Goal: Task Accomplishment & Management: Use online tool/utility

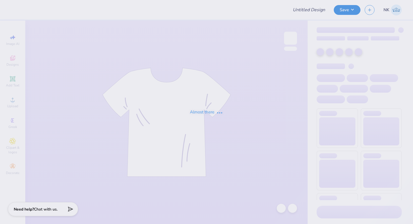
type input "JCW Rebranding Swag"
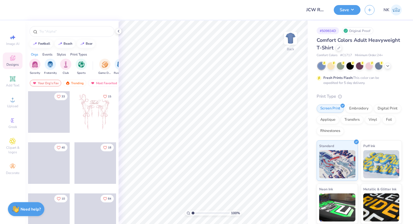
click at [337, 44] on div "Comfort Colors Adult Heavyweight T-Shirt" at bounding box center [359, 44] width 85 height 15
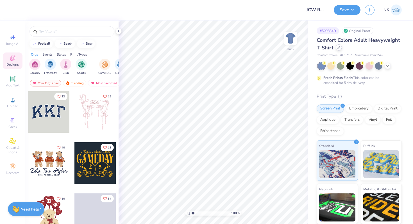
click at [337, 46] on div at bounding box center [339, 47] width 6 height 6
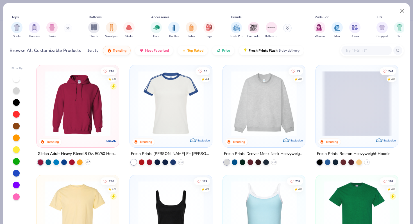
click at [351, 50] on input "text" at bounding box center [366, 50] width 43 height 6
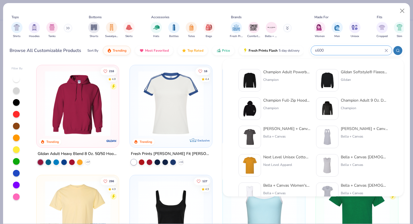
type input "s600"
click at [284, 72] on div "Champion Adult Powerblend® Crewneck Sweatshirt" at bounding box center [286, 72] width 47 height 6
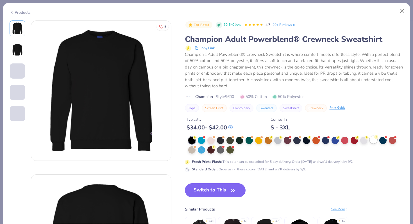
click at [373, 140] on div at bounding box center [373, 139] width 7 height 7
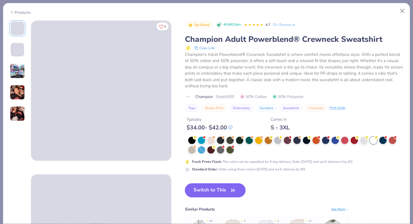
click at [233, 190] on icon "button" at bounding box center [232, 190] width 3 height 3
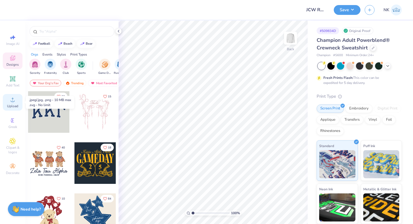
click at [12, 103] on div "Upload" at bounding box center [13, 102] width 20 height 17
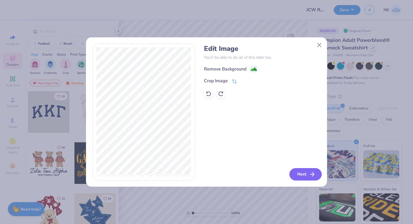
click at [304, 176] on button "Next" at bounding box center [305, 174] width 32 height 12
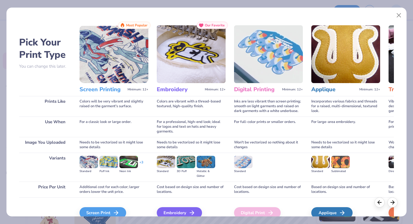
scroll to position [28, 0]
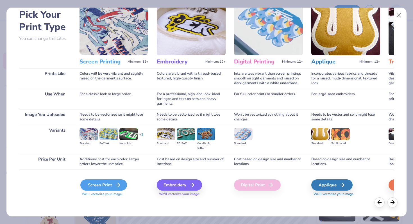
click at [108, 184] on div "Screen Print" at bounding box center [103, 185] width 47 height 11
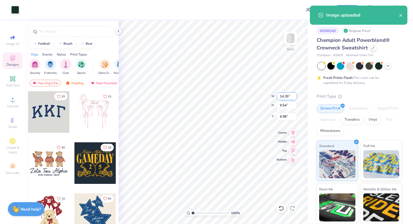
click at [286, 97] on input "14.39" at bounding box center [287, 96] width 20 height 8
type input "4.00"
type input "2.65"
type input "10.42"
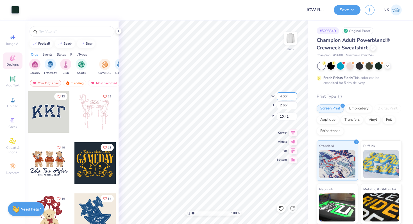
click at [282, 94] on input "4.00" at bounding box center [287, 96] width 20 height 8
type input "3.00"
type input "1.99"
type input "10.76"
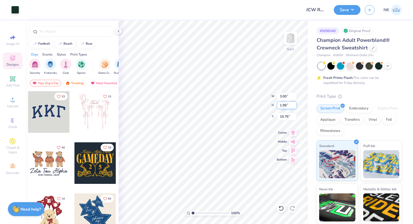
click at [280, 105] on input "1.99" at bounding box center [287, 105] width 20 height 8
type input "2"
type input "3.02"
type input "2.00"
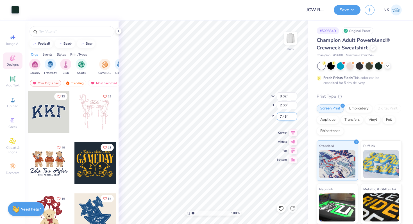
click at [282, 115] on input "7.48" at bounding box center [287, 117] width 20 height 8
type input "3.00"
click at [351, 9] on button "Save" at bounding box center [347, 9] width 27 height 10
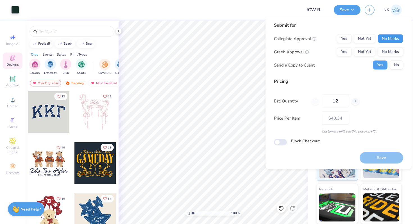
click at [386, 39] on button "No Marks" at bounding box center [391, 38] width 26 height 9
click at [387, 52] on button "No Marks" at bounding box center [391, 51] width 26 height 9
type input "$40.34"
click at [337, 102] on input "12" at bounding box center [335, 101] width 27 height 13
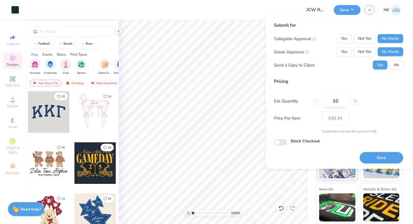
type input "100"
type input "$29.18"
type input "100"
click at [371, 156] on button "Save" at bounding box center [382, 158] width 44 height 12
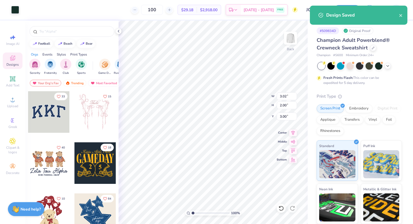
type input "– –"
